Goal: Task Accomplishment & Management: Use online tool/utility

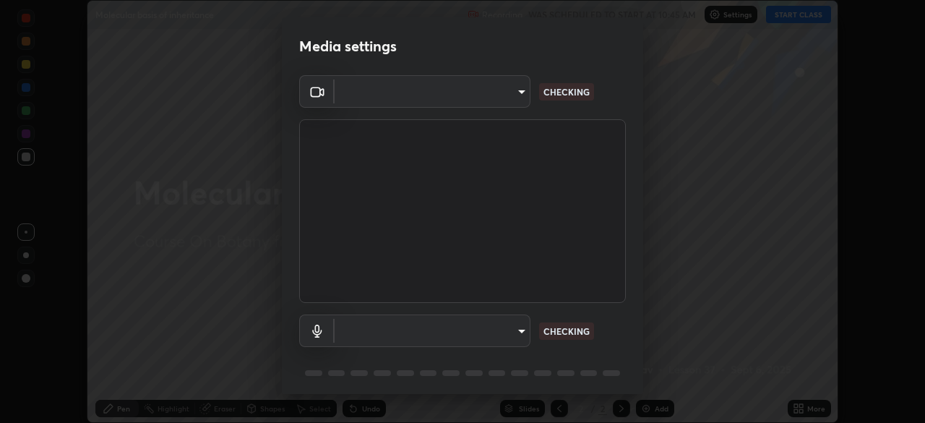
scroll to position [423, 925]
click at [804, 409] on div "Media settings ​ CHECKING ​ CHECKING 1 / 5 Next" at bounding box center [462, 211] width 925 height 423
type input "72dbdc4cc3b3af6bca7f1e75d083a577e9752a5e240e0ef97287b3c987c4367e"
type input "default"
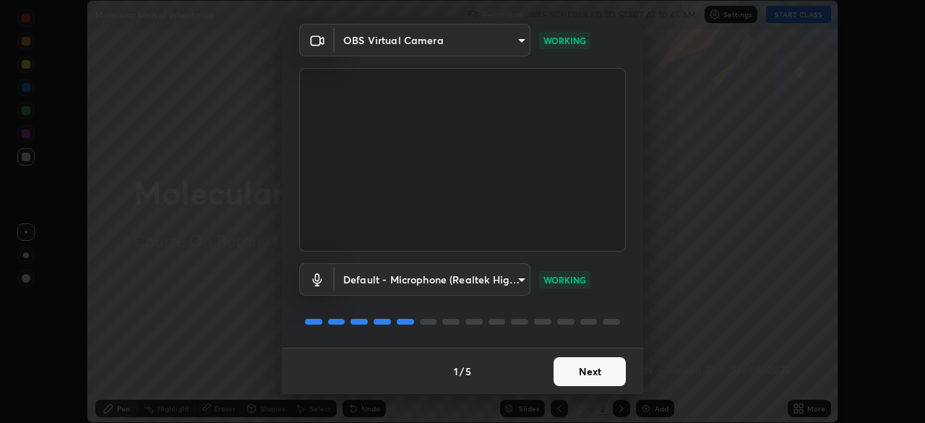
click at [586, 374] on button "Next" at bounding box center [590, 371] width 72 height 29
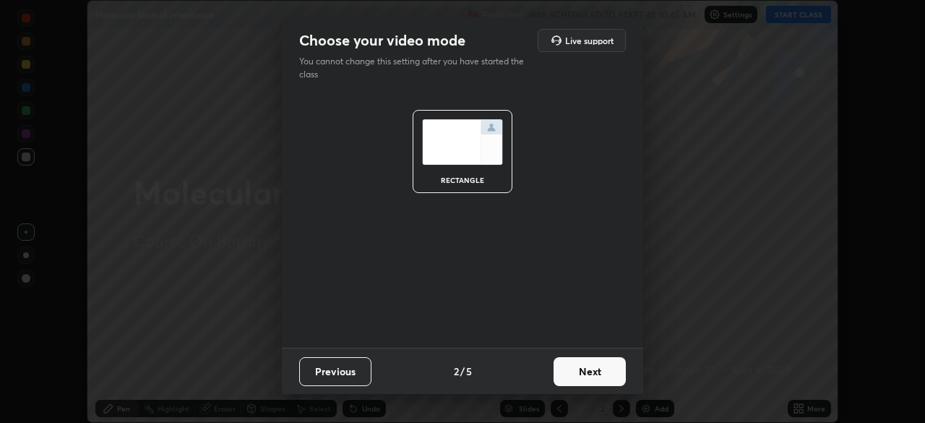
click at [593, 371] on button "Next" at bounding box center [590, 371] width 72 height 29
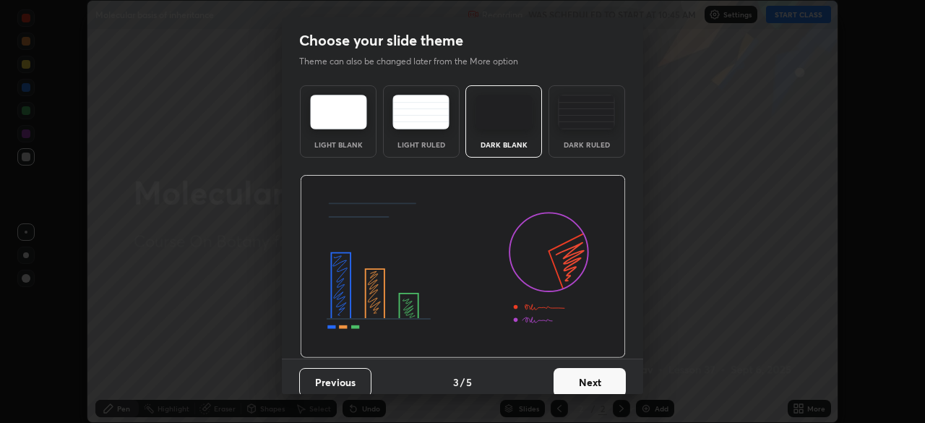
click at [595, 380] on button "Next" at bounding box center [590, 382] width 72 height 29
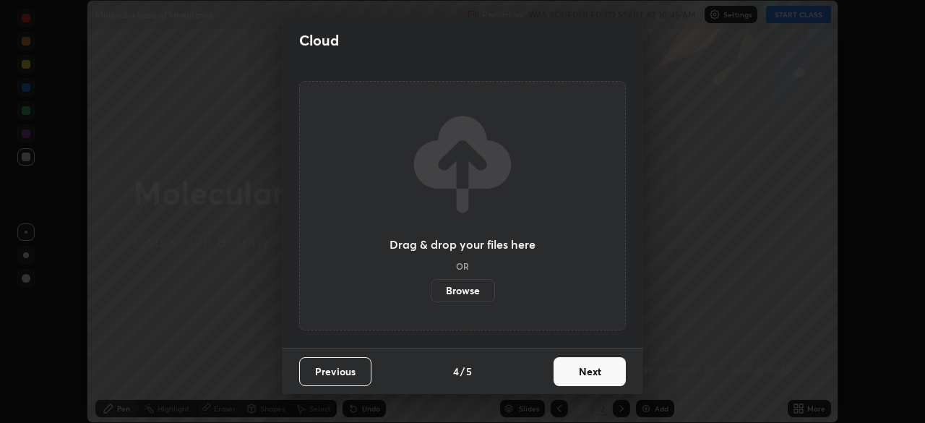
click at [595, 371] on button "Next" at bounding box center [590, 371] width 72 height 29
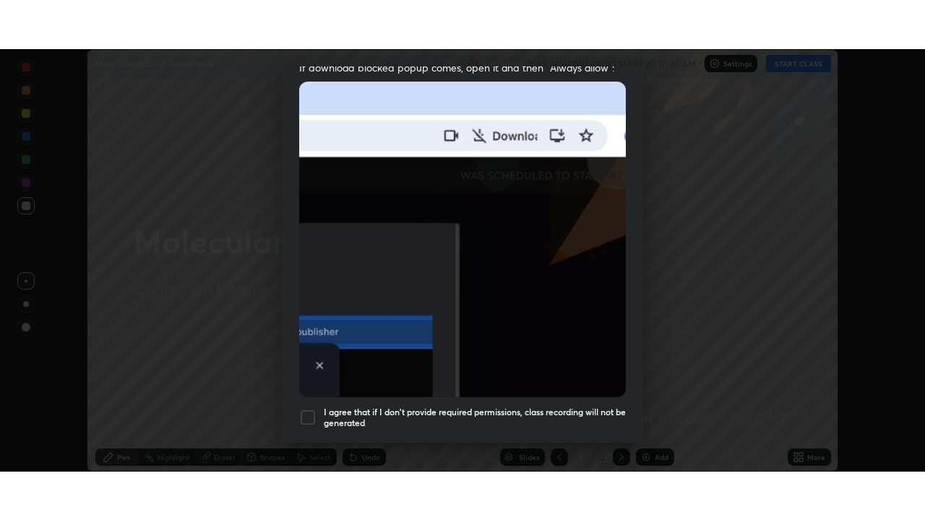
scroll to position [346, 0]
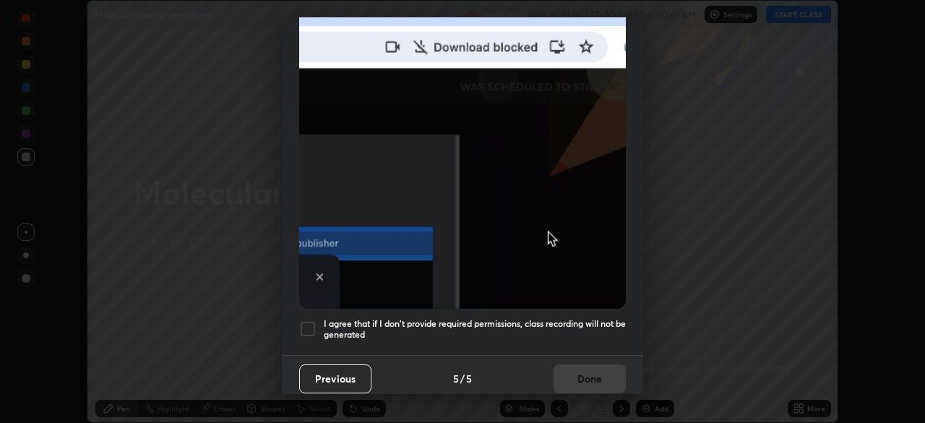
click at [595, 318] on h5 "I agree that if I don't provide required permissions, class recording will not …" at bounding box center [475, 329] width 302 height 22
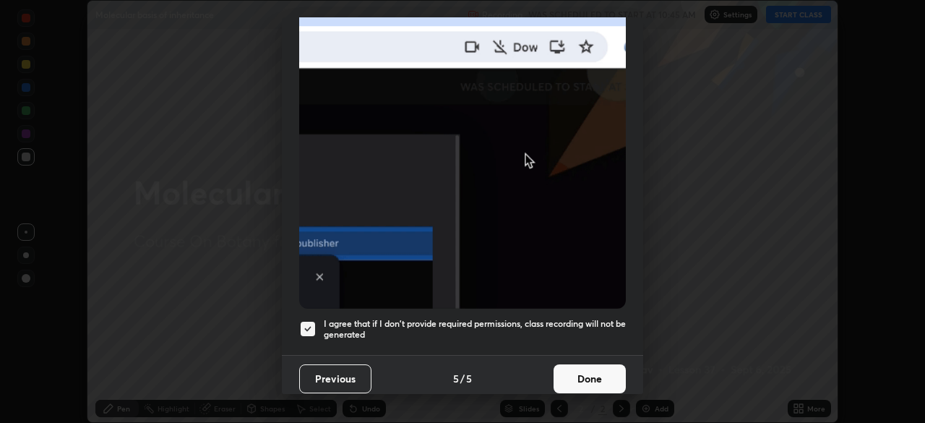
click at [593, 366] on button "Done" at bounding box center [590, 378] width 72 height 29
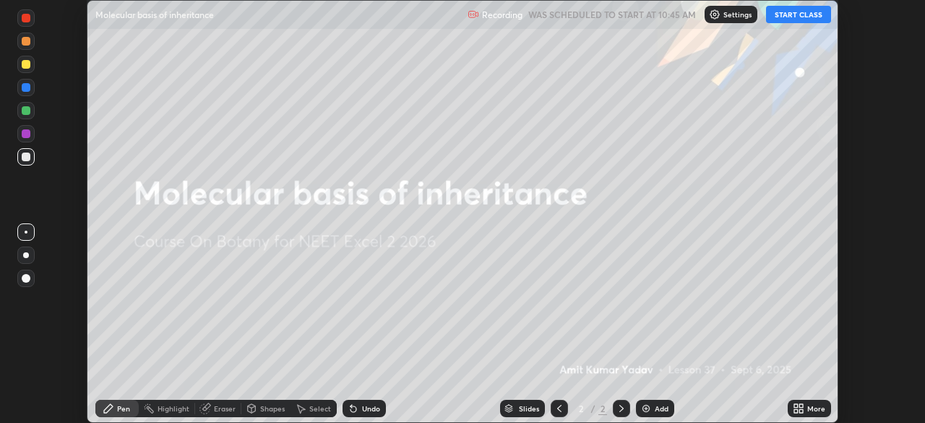
click at [791, 17] on button "START CLASS" at bounding box center [798, 14] width 65 height 17
click at [809, 405] on div "More" at bounding box center [816, 408] width 18 height 7
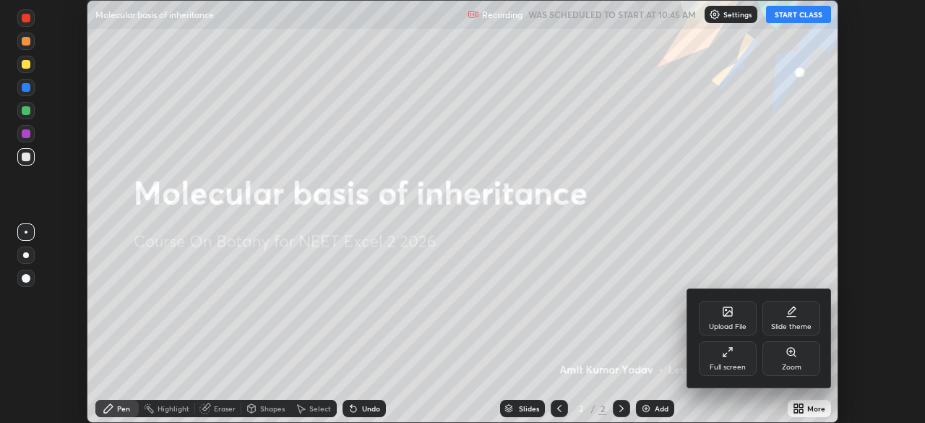
click at [734, 350] on div "Full screen" at bounding box center [728, 358] width 58 height 35
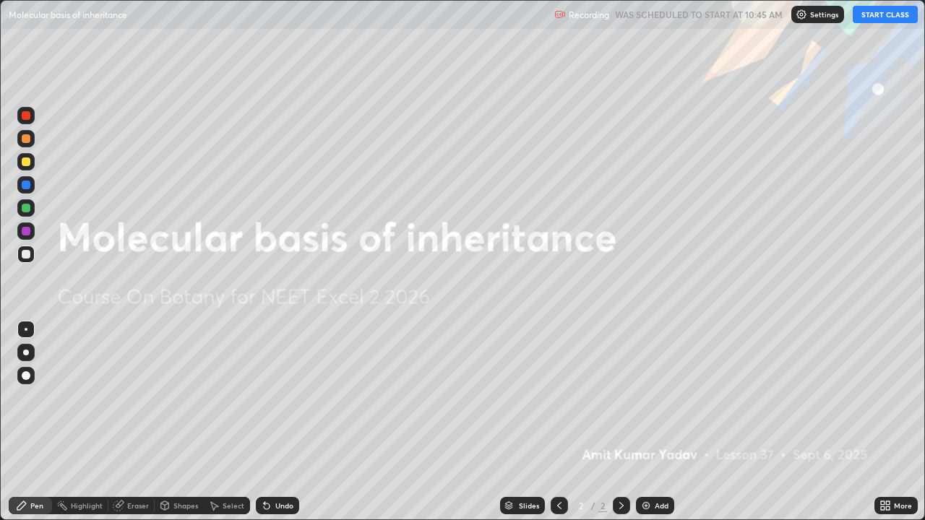
scroll to position [520, 925]
click at [653, 422] on div "Add" at bounding box center [655, 505] width 38 height 17
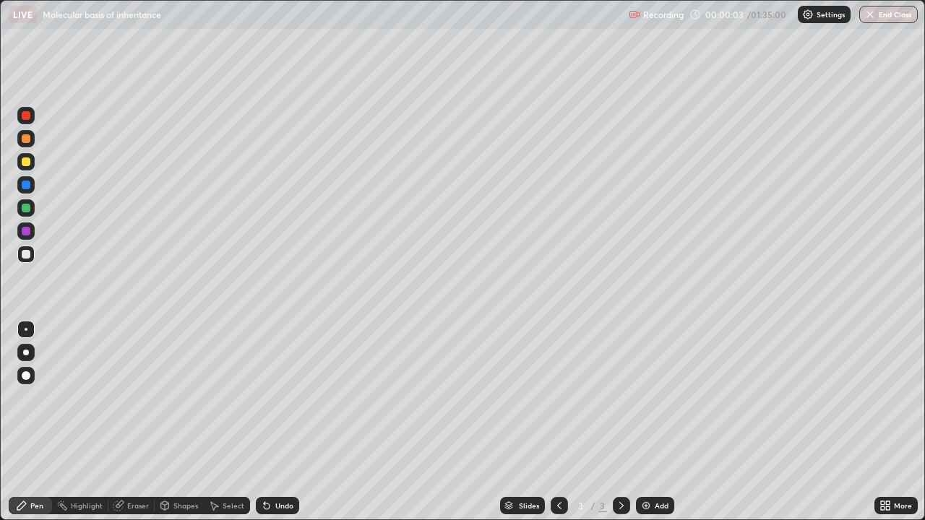
click at [561, 422] on div at bounding box center [559, 505] width 17 height 17
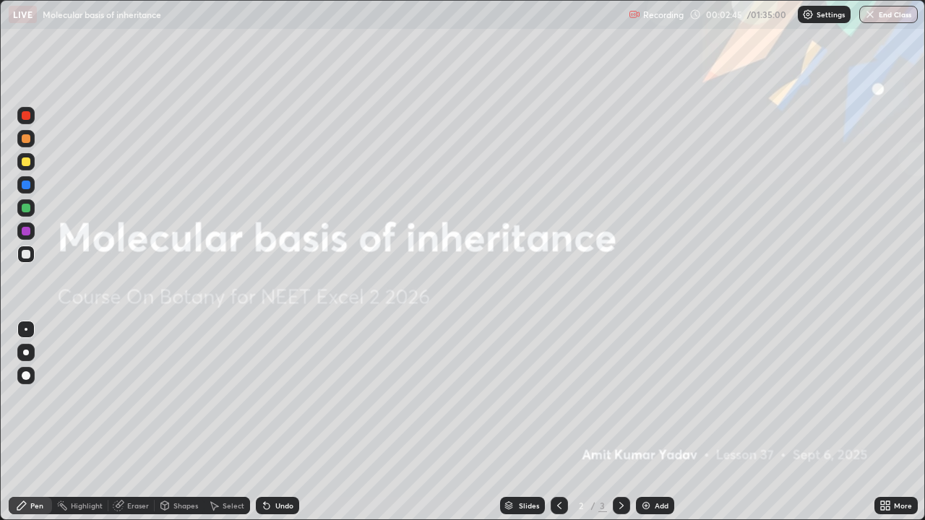
click at [655, 422] on div "Add" at bounding box center [662, 505] width 14 height 7
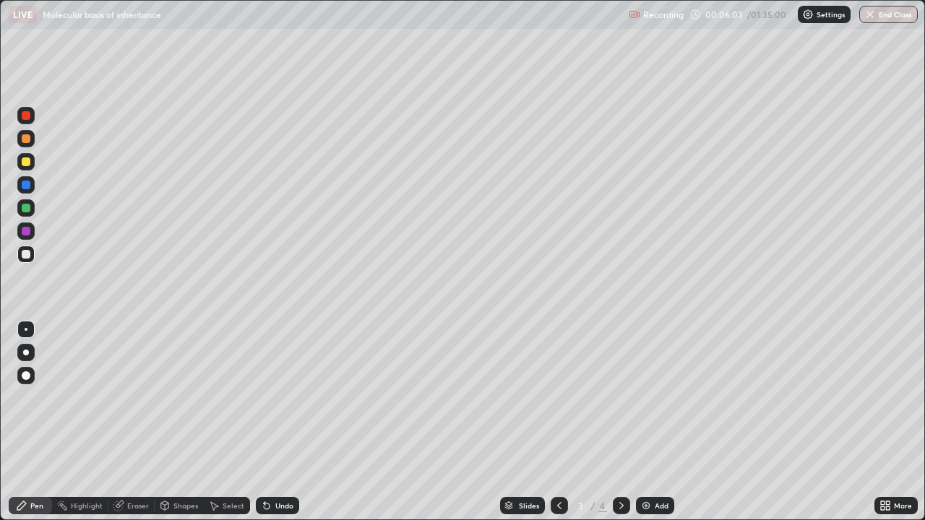
click at [655, 422] on div "Add" at bounding box center [662, 505] width 14 height 7
click at [558, 422] on icon at bounding box center [560, 506] width 12 height 12
click at [278, 422] on div "Undo" at bounding box center [277, 505] width 43 height 17
click at [287, 422] on div "Undo" at bounding box center [277, 505] width 43 height 17
click at [286, 422] on div "Undo" at bounding box center [277, 505] width 43 height 17
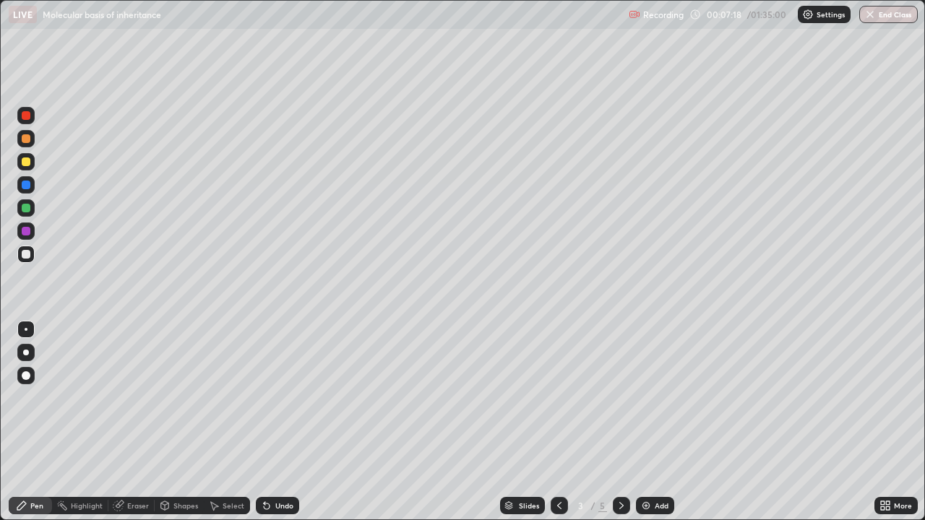
click at [282, 422] on div "Undo" at bounding box center [277, 505] width 43 height 17
click at [148, 422] on div "Eraser" at bounding box center [131, 505] width 46 height 17
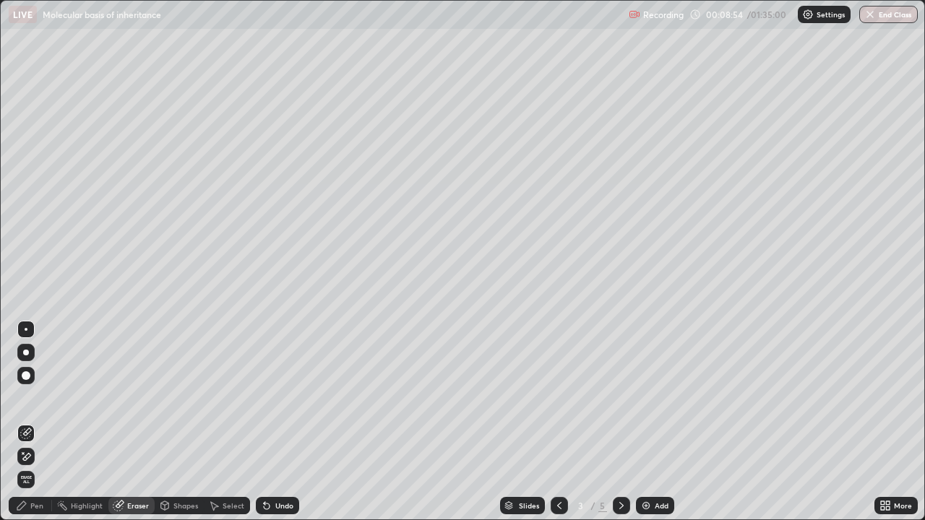
click at [46, 422] on div "Pen" at bounding box center [30, 505] width 43 height 17
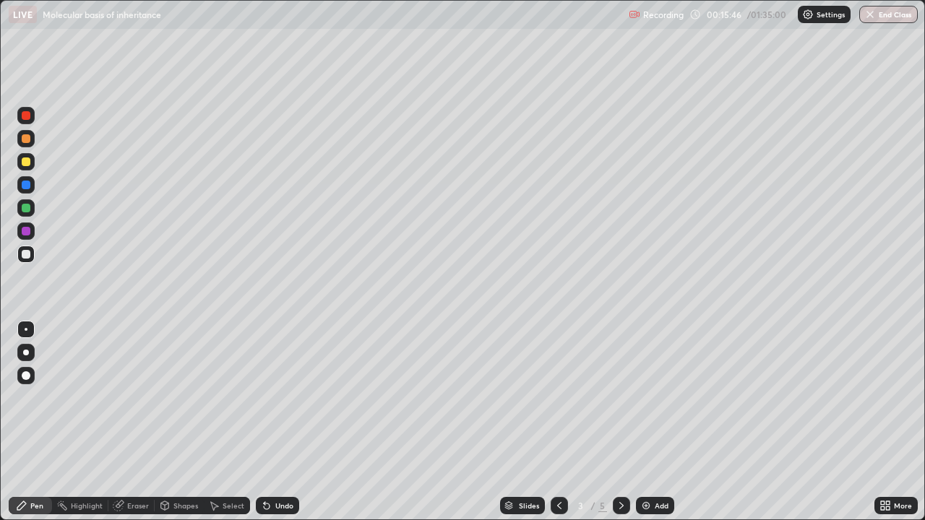
click at [621, 422] on icon at bounding box center [622, 506] width 12 height 12
click at [147, 422] on div "Eraser" at bounding box center [131, 505] width 46 height 17
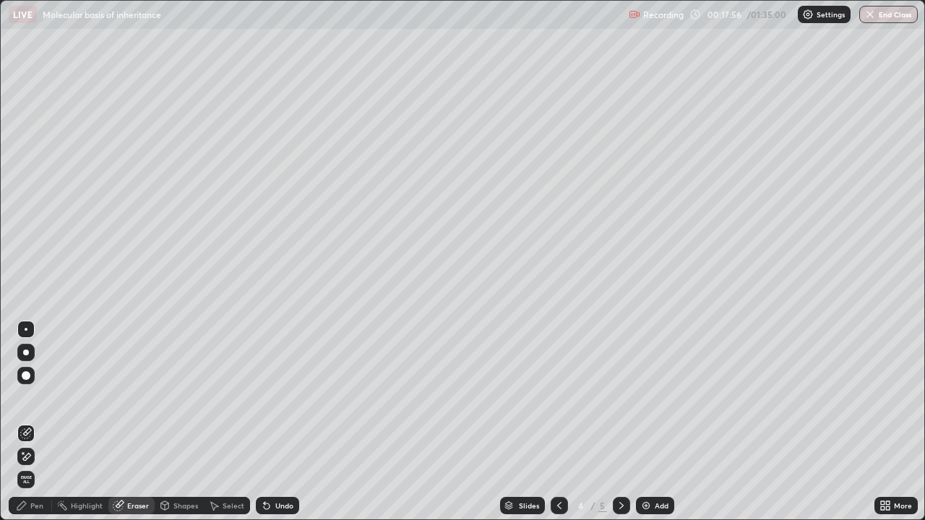
click at [147, 422] on div "Eraser" at bounding box center [131, 505] width 46 height 17
click at [45, 422] on div "Pen" at bounding box center [30, 505] width 43 height 17
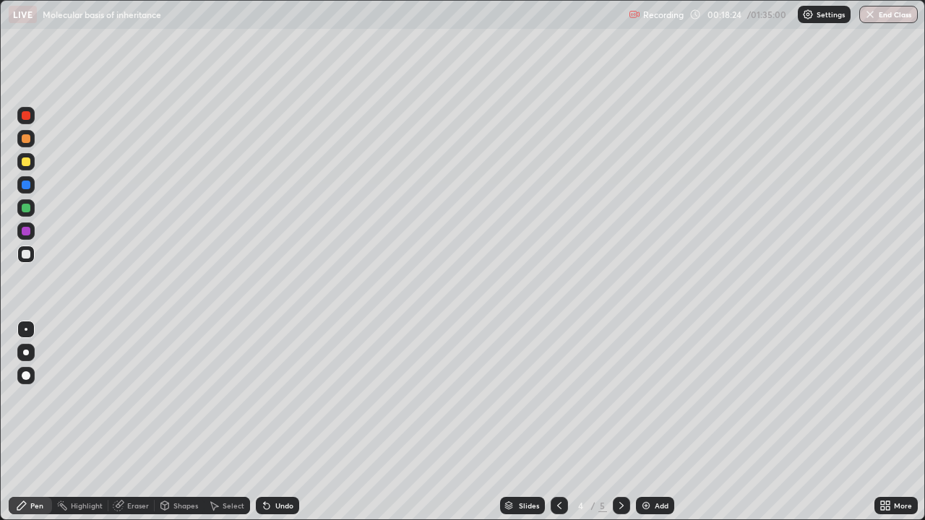
click at [288, 422] on div "Undo" at bounding box center [284, 505] width 18 height 7
click at [142, 422] on div "Eraser" at bounding box center [138, 505] width 22 height 7
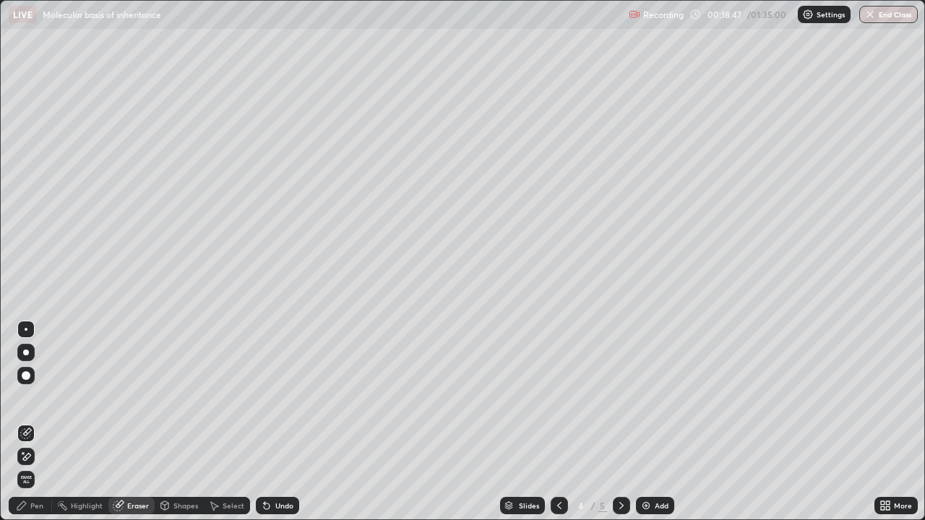
click at [44, 422] on div "Pen" at bounding box center [30, 505] width 43 height 17
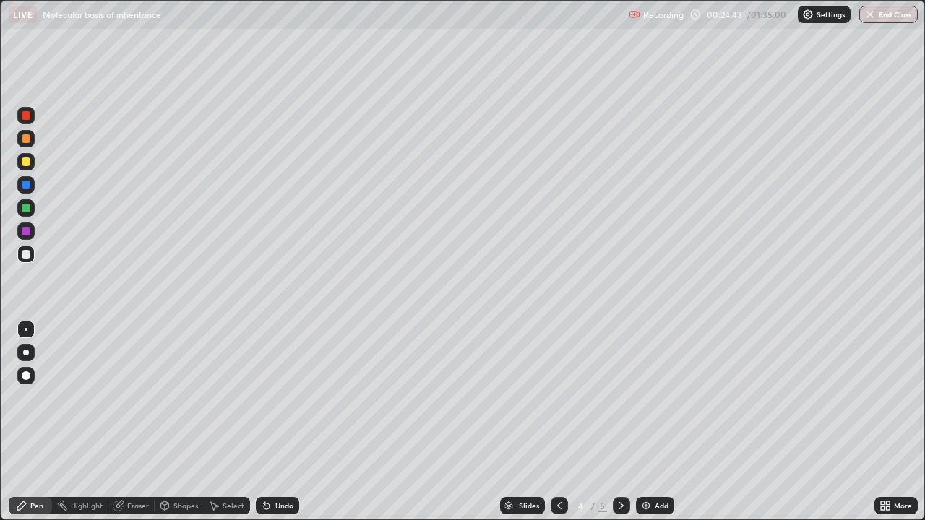
click at [285, 422] on div "Undo" at bounding box center [284, 505] width 18 height 7
click at [280, 422] on div "Undo" at bounding box center [284, 505] width 18 height 7
click at [275, 422] on div "Undo" at bounding box center [277, 505] width 43 height 17
click at [280, 422] on div "Undo" at bounding box center [284, 505] width 18 height 7
click at [282, 422] on div "Undo" at bounding box center [284, 505] width 18 height 7
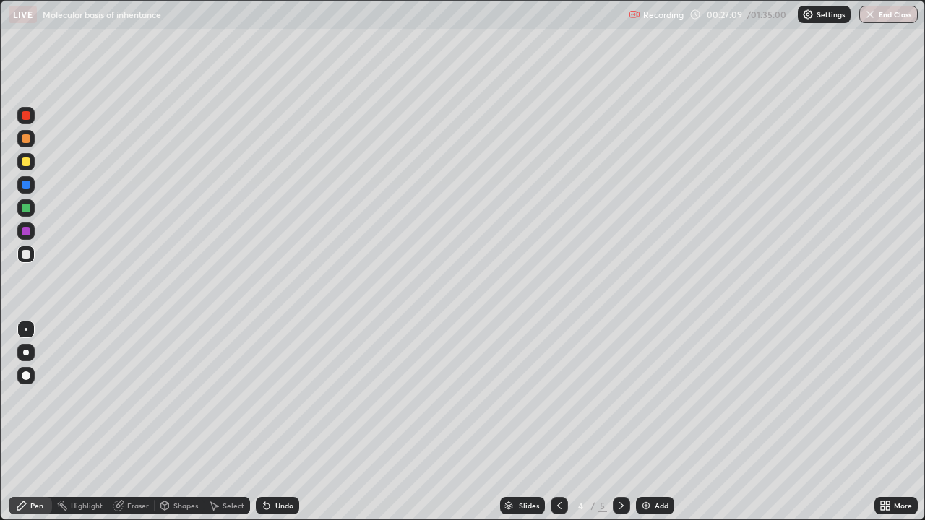
click at [277, 422] on div "Undo" at bounding box center [284, 505] width 18 height 7
click at [291, 422] on div "Undo" at bounding box center [277, 505] width 43 height 17
click at [290, 422] on div "Undo" at bounding box center [284, 505] width 18 height 7
click at [289, 422] on div "Undo" at bounding box center [284, 505] width 18 height 7
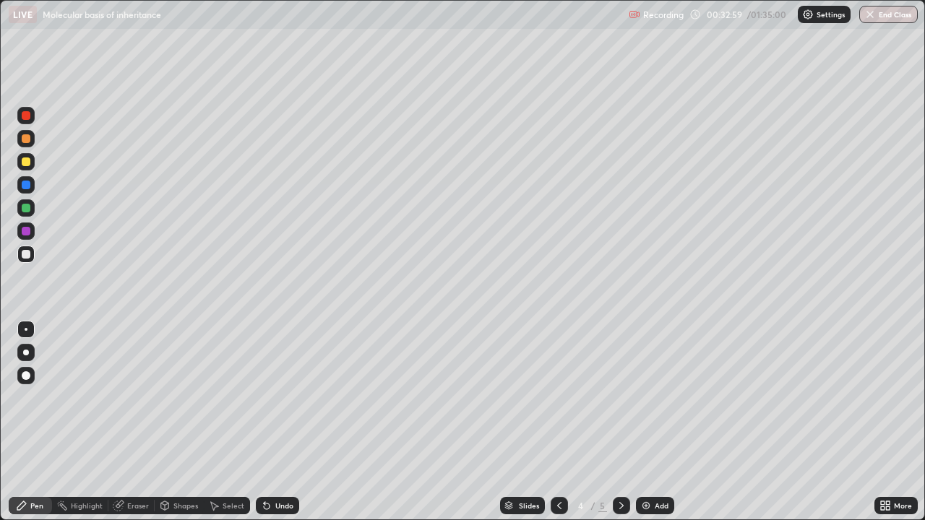
click at [622, 422] on icon at bounding box center [622, 506] width 12 height 12
click at [647, 422] on img at bounding box center [646, 506] width 12 height 12
click at [282, 422] on div "Undo" at bounding box center [284, 505] width 18 height 7
click at [277, 422] on div "Undo" at bounding box center [284, 505] width 18 height 7
click at [283, 422] on div "Undo" at bounding box center [277, 505] width 43 height 17
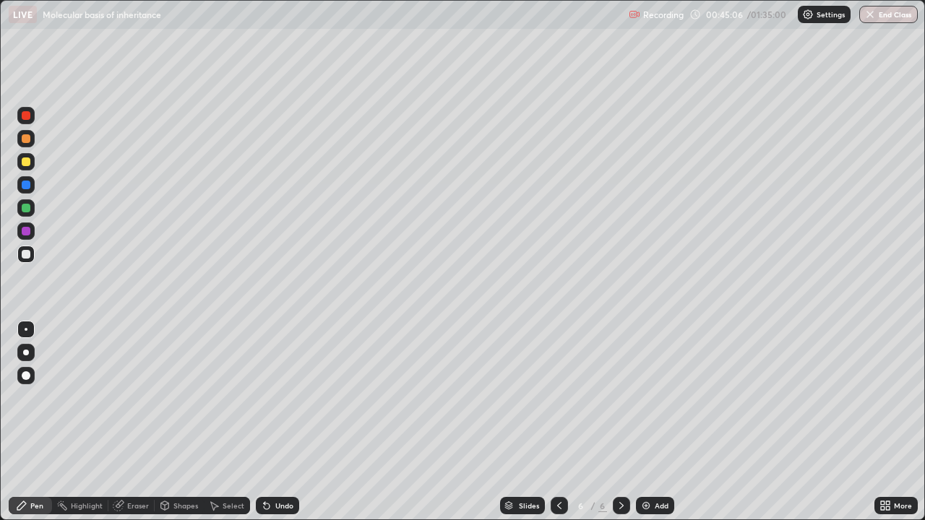
click at [288, 422] on div "Undo" at bounding box center [277, 505] width 43 height 17
click at [275, 422] on div "Undo" at bounding box center [284, 505] width 18 height 7
click at [280, 422] on div "Undo" at bounding box center [284, 505] width 18 height 7
click at [290, 422] on div "Undo" at bounding box center [284, 505] width 18 height 7
click at [283, 422] on div "Undo" at bounding box center [284, 505] width 18 height 7
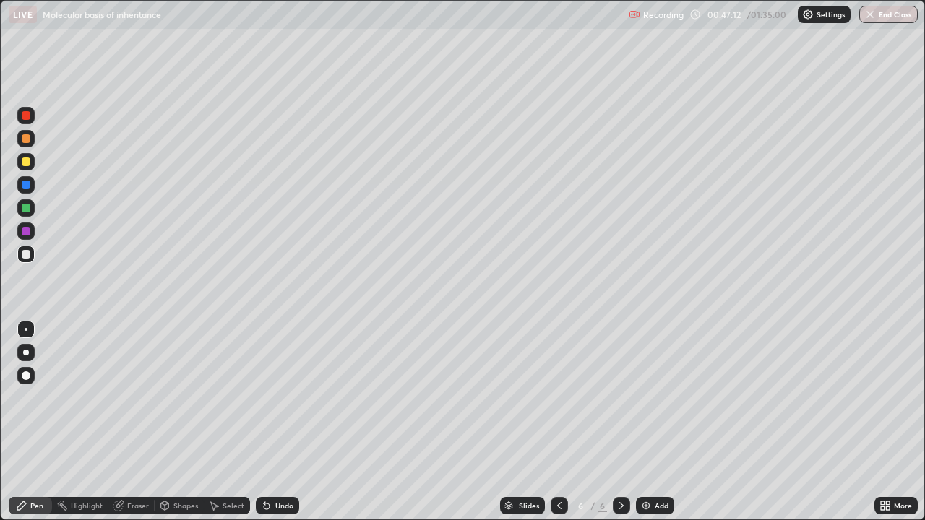
click at [283, 422] on div "Undo" at bounding box center [284, 505] width 18 height 7
click at [280, 422] on div "Undo" at bounding box center [277, 505] width 43 height 17
click at [279, 422] on div "Undo" at bounding box center [274, 505] width 49 height 29
click at [283, 422] on div "Undo" at bounding box center [277, 505] width 43 height 17
click at [290, 422] on div "Undo" at bounding box center [284, 505] width 18 height 7
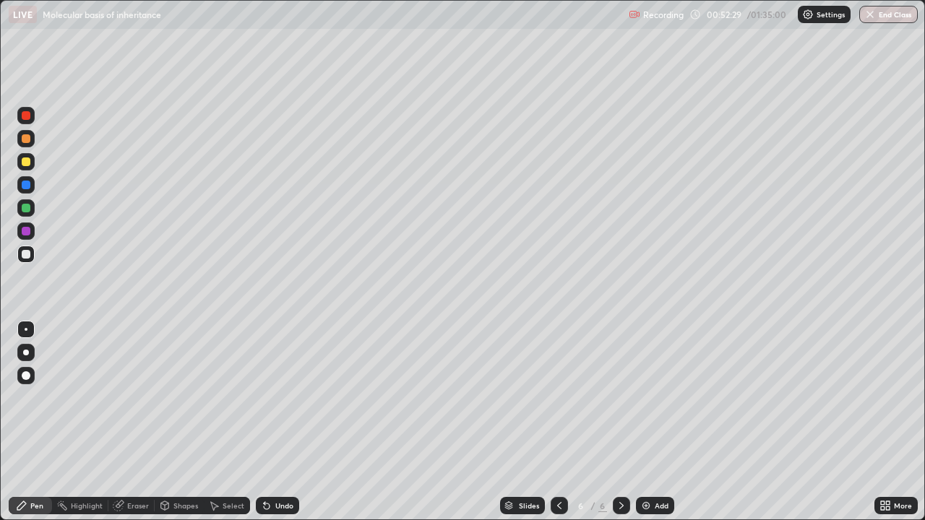
click at [649, 422] on img at bounding box center [646, 506] width 12 height 12
click at [288, 422] on div "Undo" at bounding box center [277, 505] width 43 height 17
click at [280, 422] on div "Undo" at bounding box center [284, 505] width 18 height 7
click at [282, 422] on div "Undo" at bounding box center [284, 505] width 18 height 7
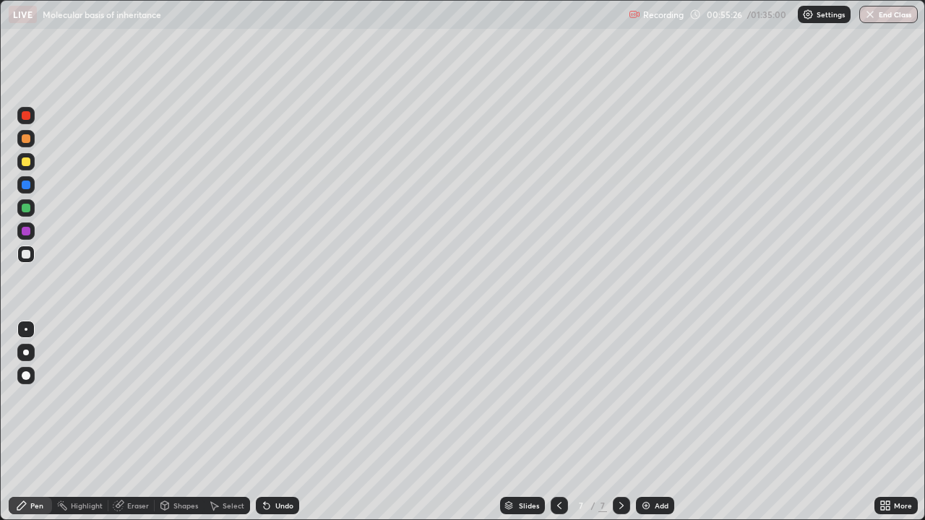
click at [285, 422] on div "Undo" at bounding box center [284, 505] width 18 height 7
click at [289, 422] on div "Undo" at bounding box center [284, 505] width 18 height 7
click at [287, 422] on div "Undo" at bounding box center [284, 505] width 18 height 7
click at [290, 422] on div "Undo" at bounding box center [284, 505] width 18 height 7
click at [287, 422] on div "Undo" at bounding box center [284, 505] width 18 height 7
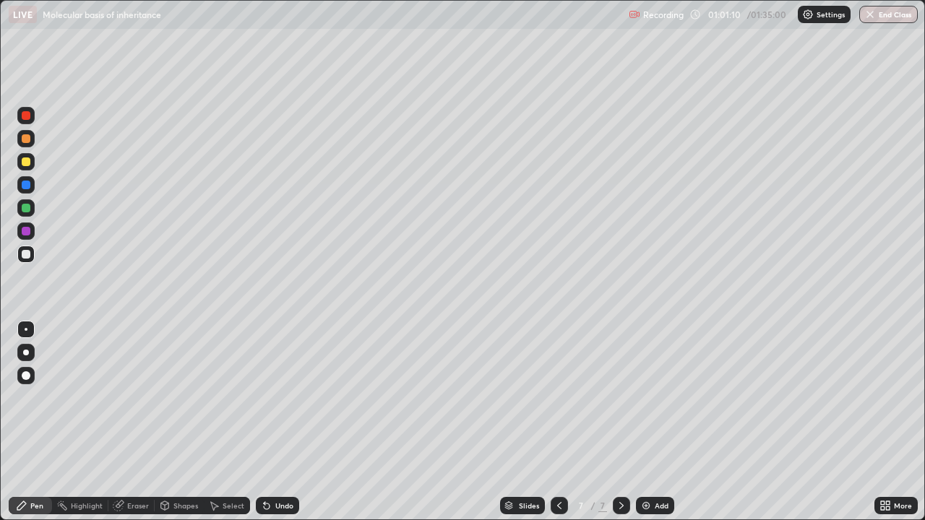
click at [295, 422] on div "Undo" at bounding box center [277, 505] width 43 height 17
click at [638, 422] on div "Add" at bounding box center [655, 505] width 38 height 17
click at [277, 422] on div "Undo" at bounding box center [284, 505] width 18 height 7
click at [281, 422] on div "Undo" at bounding box center [284, 505] width 18 height 7
click at [283, 422] on div "Undo" at bounding box center [284, 505] width 18 height 7
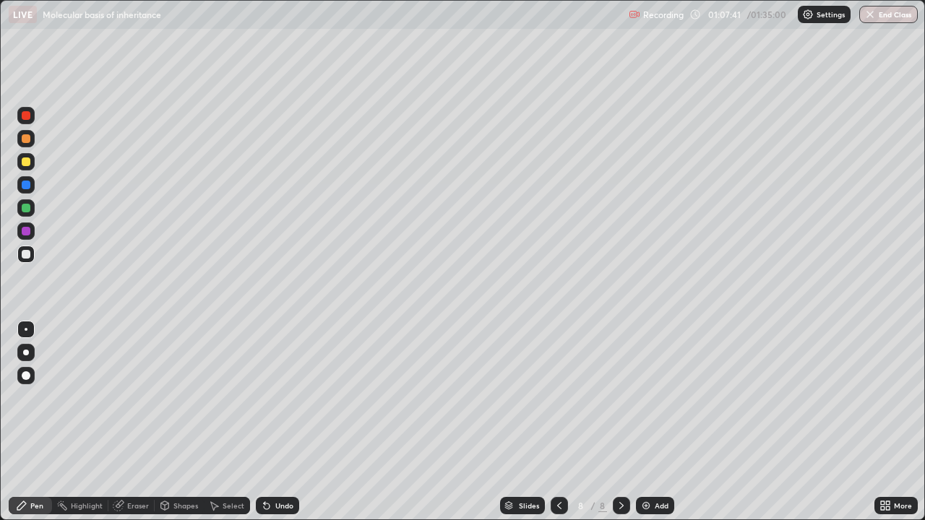
click at [283, 422] on div "Undo" at bounding box center [284, 505] width 18 height 7
click at [285, 422] on div "Undo" at bounding box center [284, 505] width 18 height 7
click at [292, 422] on div "Undo" at bounding box center [277, 505] width 43 height 17
click at [280, 422] on div "Undo" at bounding box center [284, 505] width 18 height 7
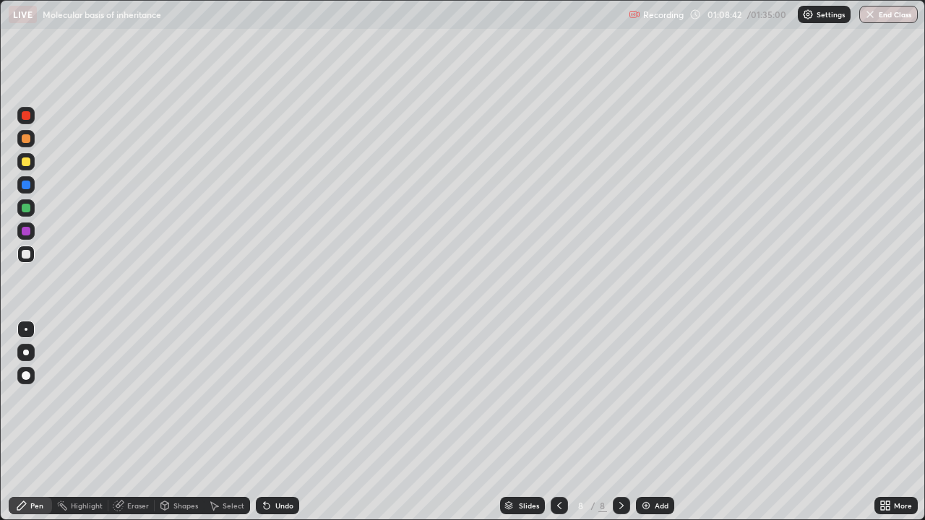
click at [290, 422] on div "Undo" at bounding box center [284, 505] width 18 height 7
click at [145, 422] on div "Eraser" at bounding box center [138, 505] width 22 height 7
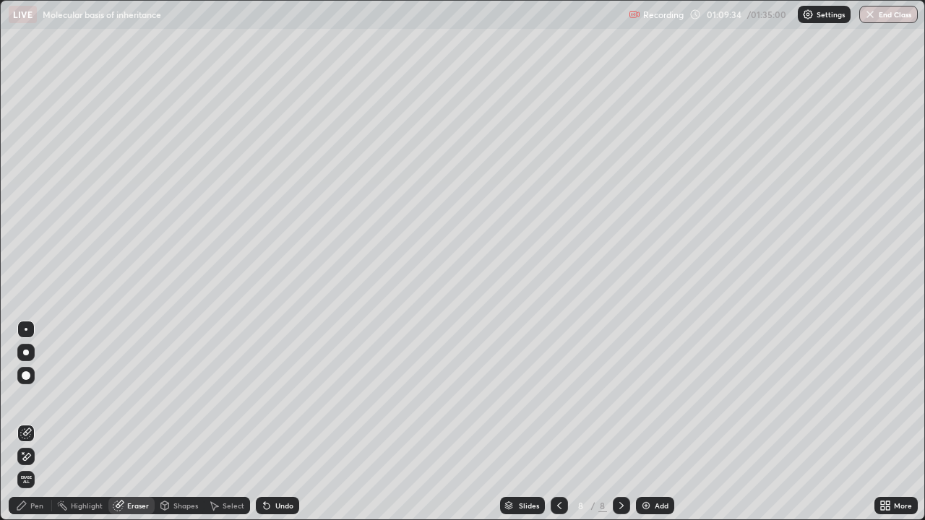
click at [37, 422] on div "Pen" at bounding box center [36, 505] width 13 height 7
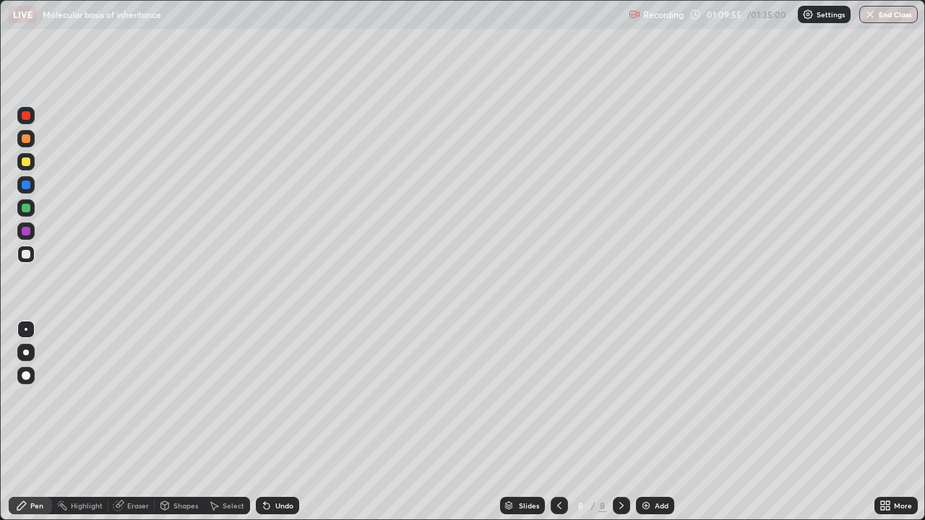
click at [140, 422] on div "Eraser" at bounding box center [138, 505] width 22 height 7
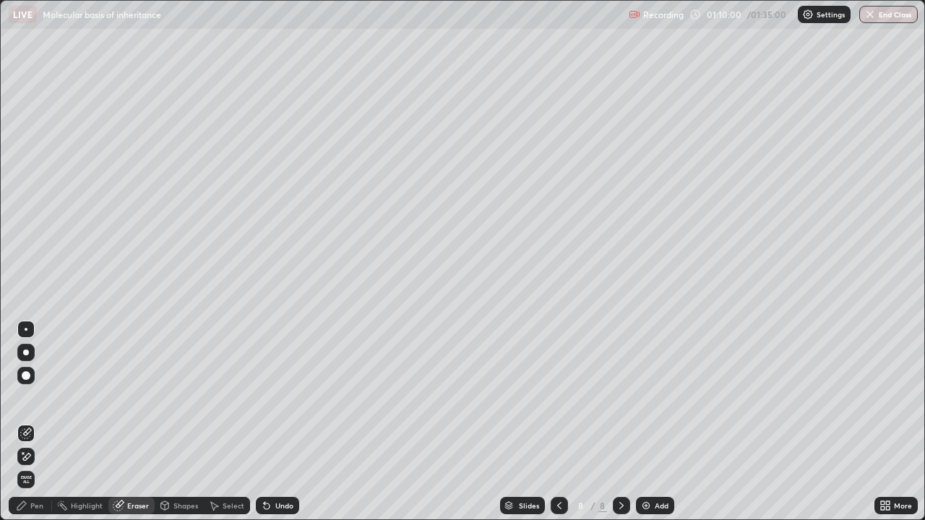
click at [39, 422] on div "Pen" at bounding box center [36, 505] width 13 height 7
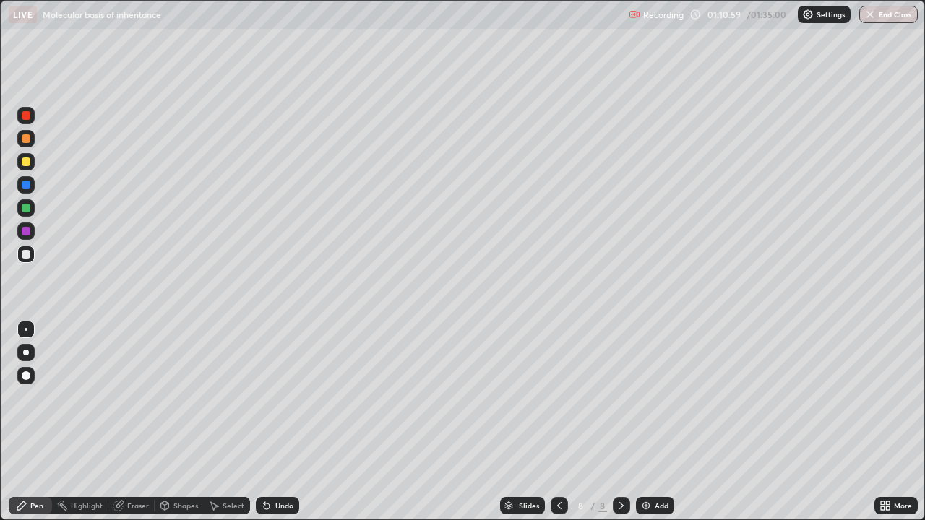
click at [277, 422] on div "Undo" at bounding box center [277, 505] width 43 height 17
click at [277, 422] on div "Undo" at bounding box center [284, 505] width 18 height 7
click at [285, 422] on div "Undo" at bounding box center [284, 505] width 18 height 7
click at [656, 422] on div "Add" at bounding box center [662, 505] width 14 height 7
click at [292, 422] on div "Undo" at bounding box center [277, 505] width 43 height 17
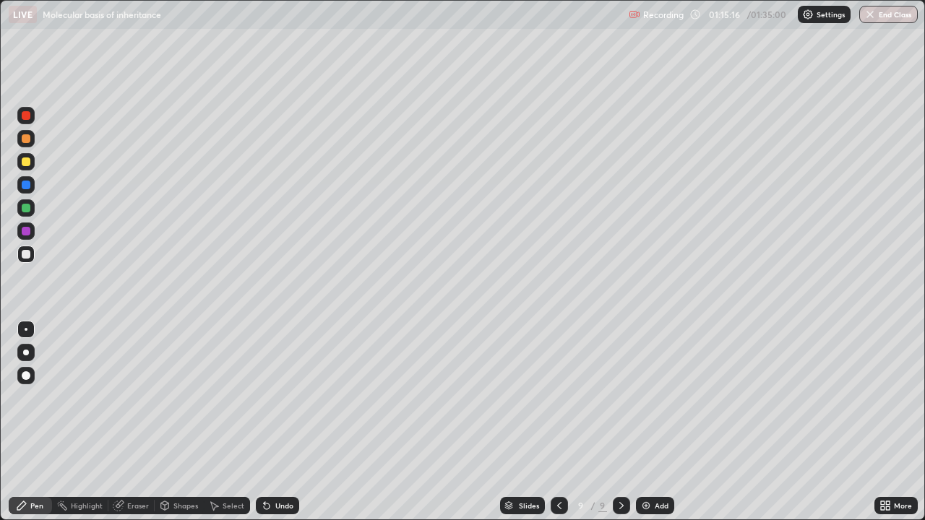
click at [128, 422] on div "Eraser" at bounding box center [138, 505] width 22 height 7
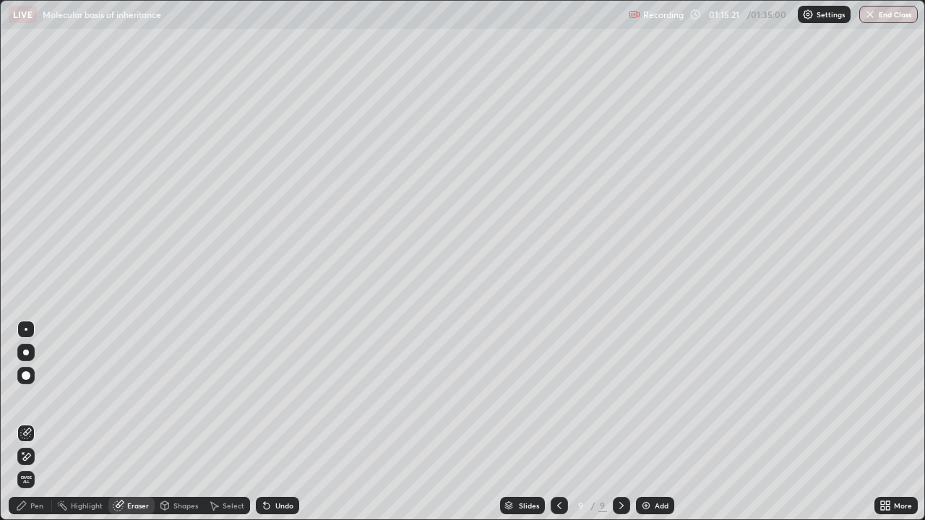
click at [46, 422] on div "Pen" at bounding box center [30, 505] width 43 height 17
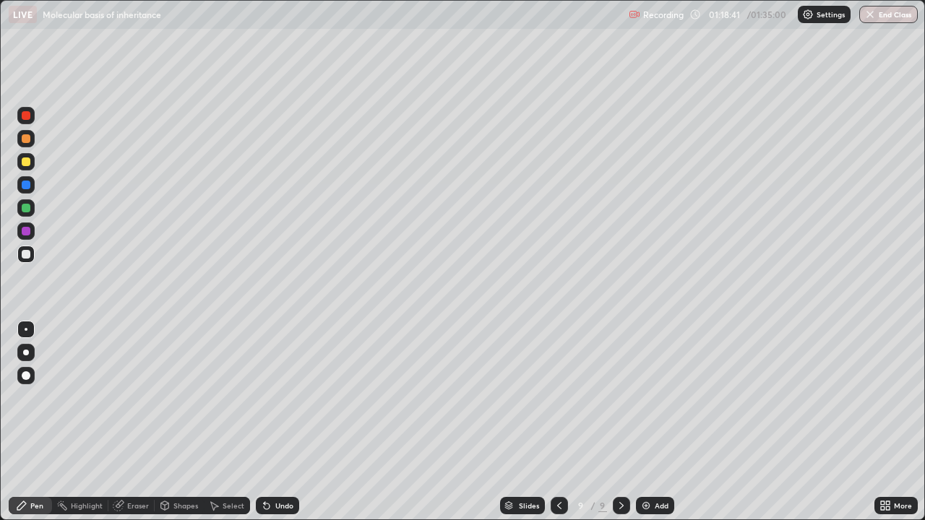
click at [663, 422] on div "Add" at bounding box center [655, 505] width 38 height 17
click at [280, 422] on div "Undo" at bounding box center [284, 505] width 18 height 7
click at [282, 422] on div "Undo" at bounding box center [277, 505] width 43 height 17
click at [277, 422] on div "Undo" at bounding box center [284, 505] width 18 height 7
click at [145, 422] on div "Eraser" at bounding box center [138, 505] width 22 height 7
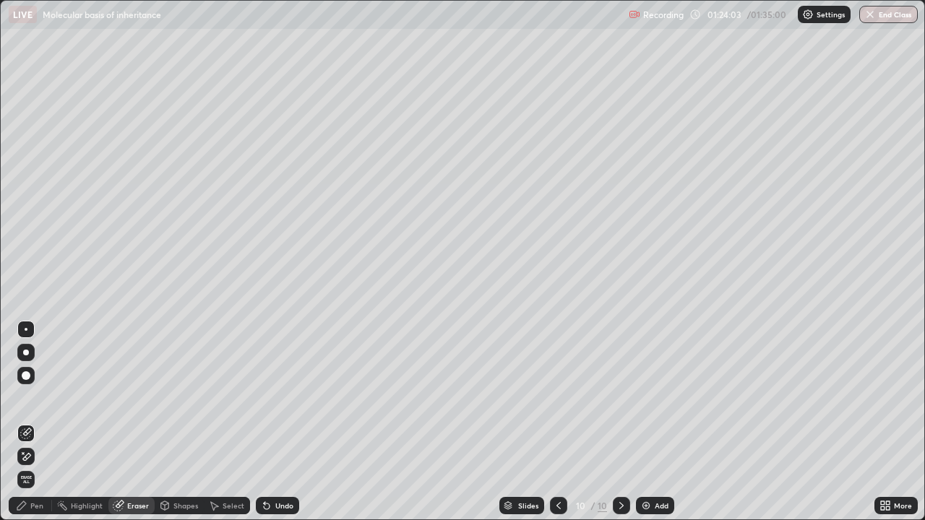
click at [48, 422] on div "Pen" at bounding box center [30, 505] width 43 height 17
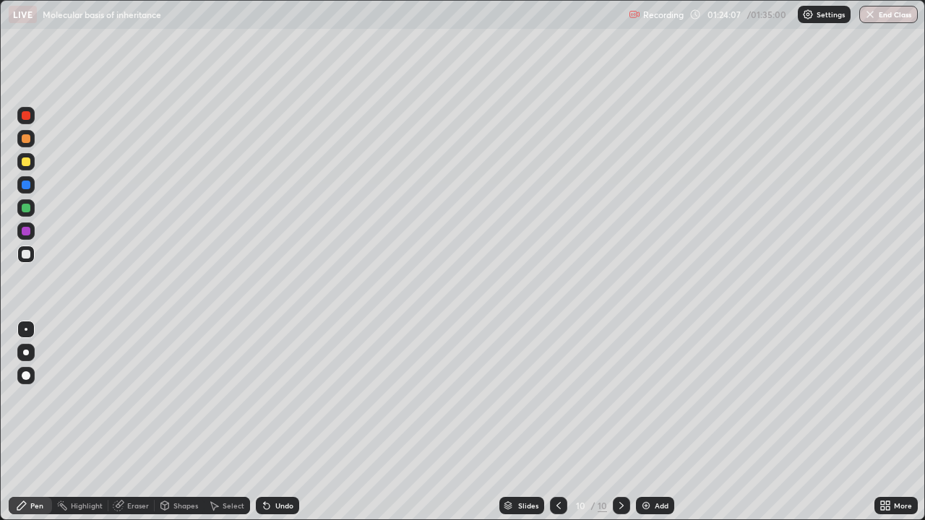
click at [286, 422] on div "Undo" at bounding box center [284, 505] width 18 height 7
click at [290, 422] on div "Undo" at bounding box center [284, 505] width 18 height 7
click at [292, 422] on div "Undo" at bounding box center [277, 505] width 43 height 17
click at [290, 422] on div "Undo" at bounding box center [284, 505] width 18 height 7
click at [650, 422] on img at bounding box center [646, 506] width 12 height 12
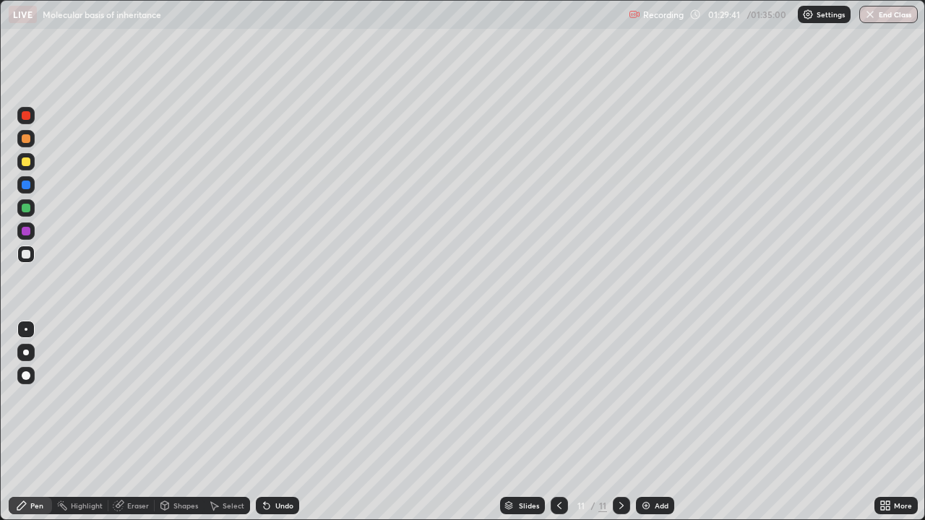
click at [288, 422] on div "Undo" at bounding box center [284, 505] width 18 height 7
click at [286, 422] on div "Undo" at bounding box center [284, 505] width 18 height 7
click at [277, 422] on div "Undo" at bounding box center [284, 505] width 18 height 7
click at [290, 422] on div "Undo" at bounding box center [284, 505] width 18 height 7
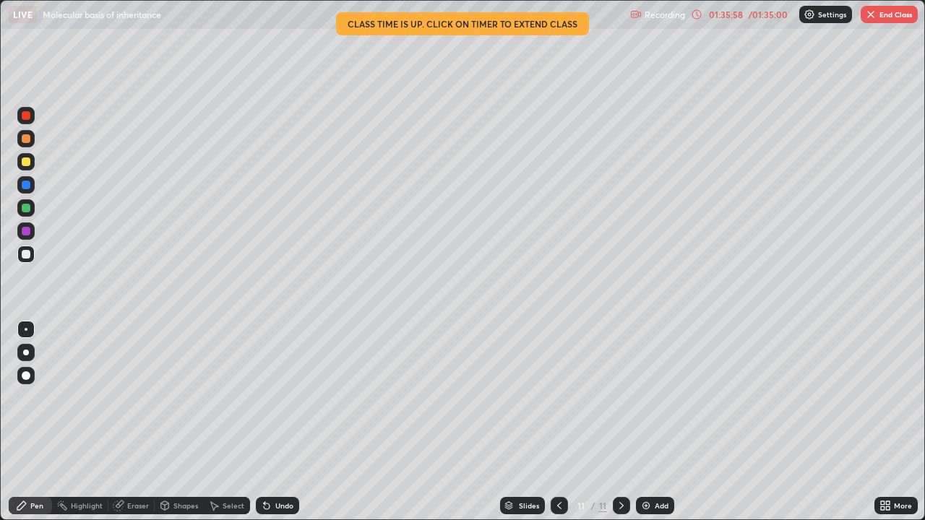
click at [869, 14] on img "button" at bounding box center [871, 15] width 12 height 12
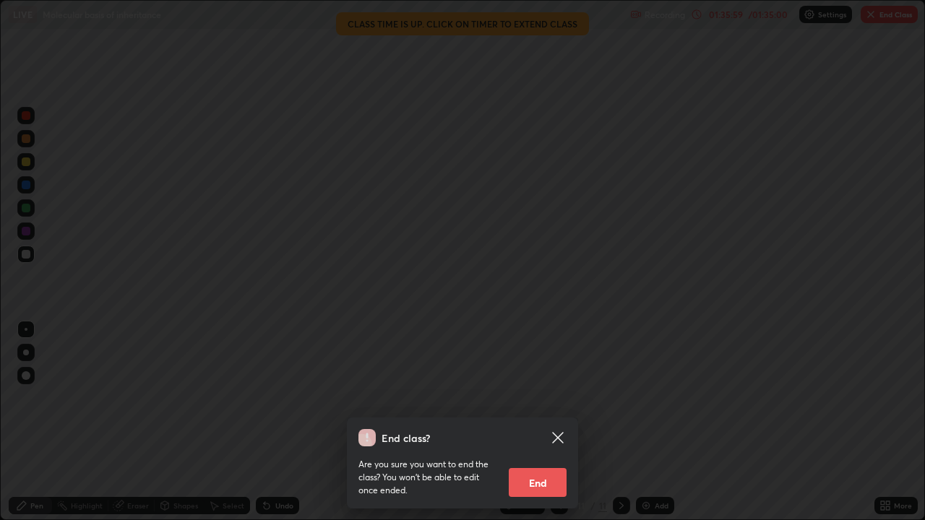
click at [553, 422] on button "End" at bounding box center [538, 482] width 58 height 29
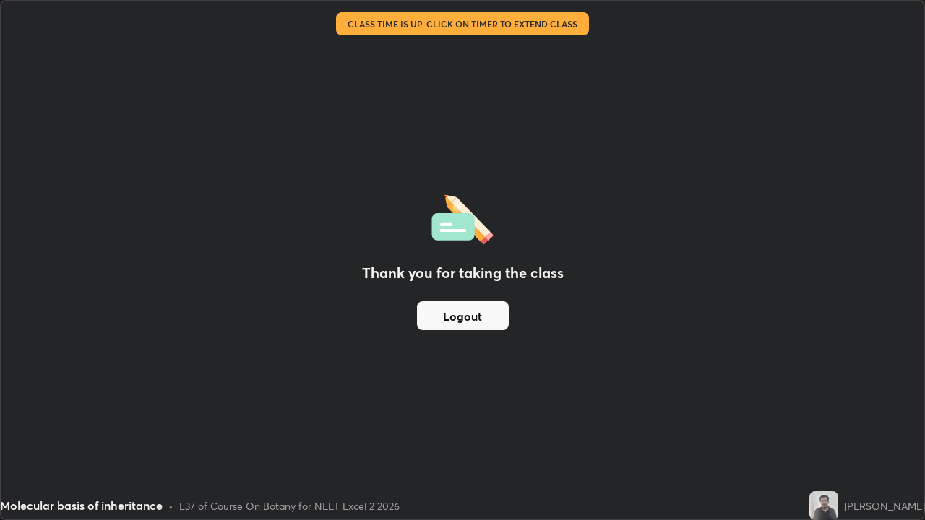
click at [469, 317] on button "Logout" at bounding box center [463, 315] width 92 height 29
